Goal: Navigation & Orientation: Go to known website

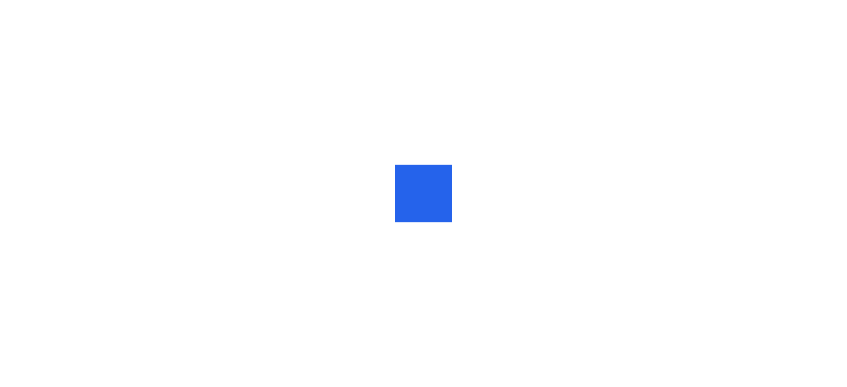
click at [415, 187] on div at bounding box center [423, 193] width 57 height 57
click at [415, 193] on div at bounding box center [423, 193] width 23 height 0
